Goal: Find specific page/section: Find specific page/section

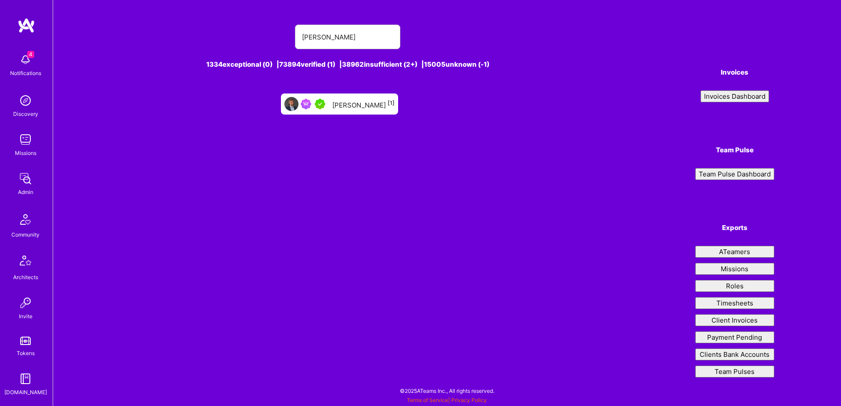
type input "[PERSON_NAME]"
click at [363, 111] on div "[PERSON_NAME] [1]" at bounding box center [339, 103] width 117 height 21
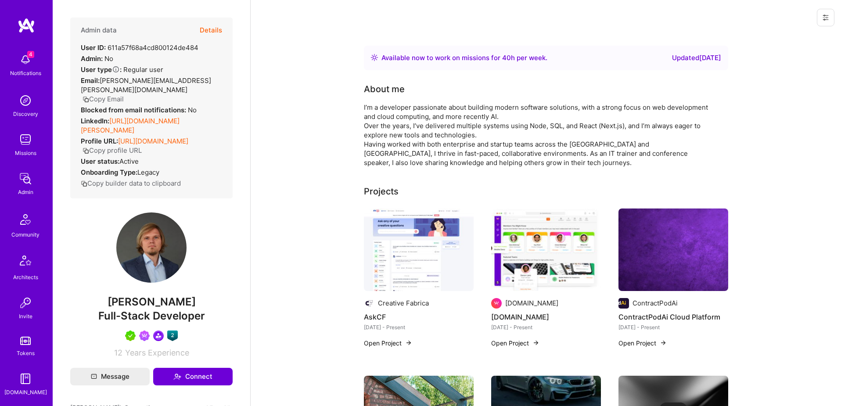
click at [216, 31] on button "Details" at bounding box center [211, 30] width 22 height 25
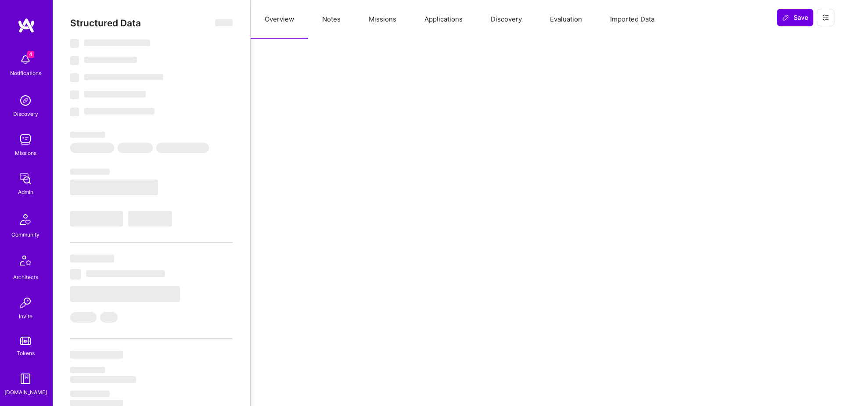
click at [431, 21] on button "Applications" at bounding box center [443, 19] width 66 height 39
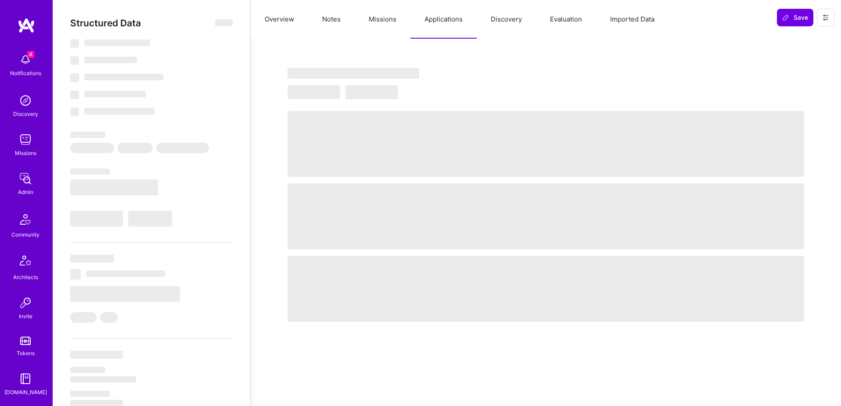
select select "Right Now"
select select "5"
select select "7"
select select "6"
select select "7"
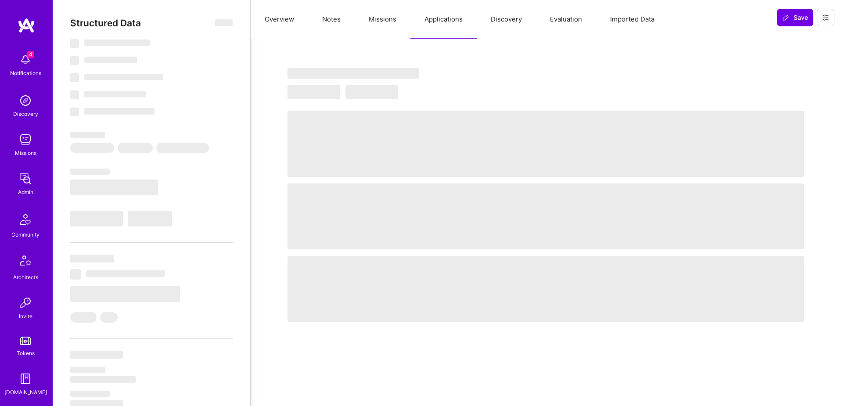
select select "PL"
